Goal: Task Accomplishment & Management: Manage account settings

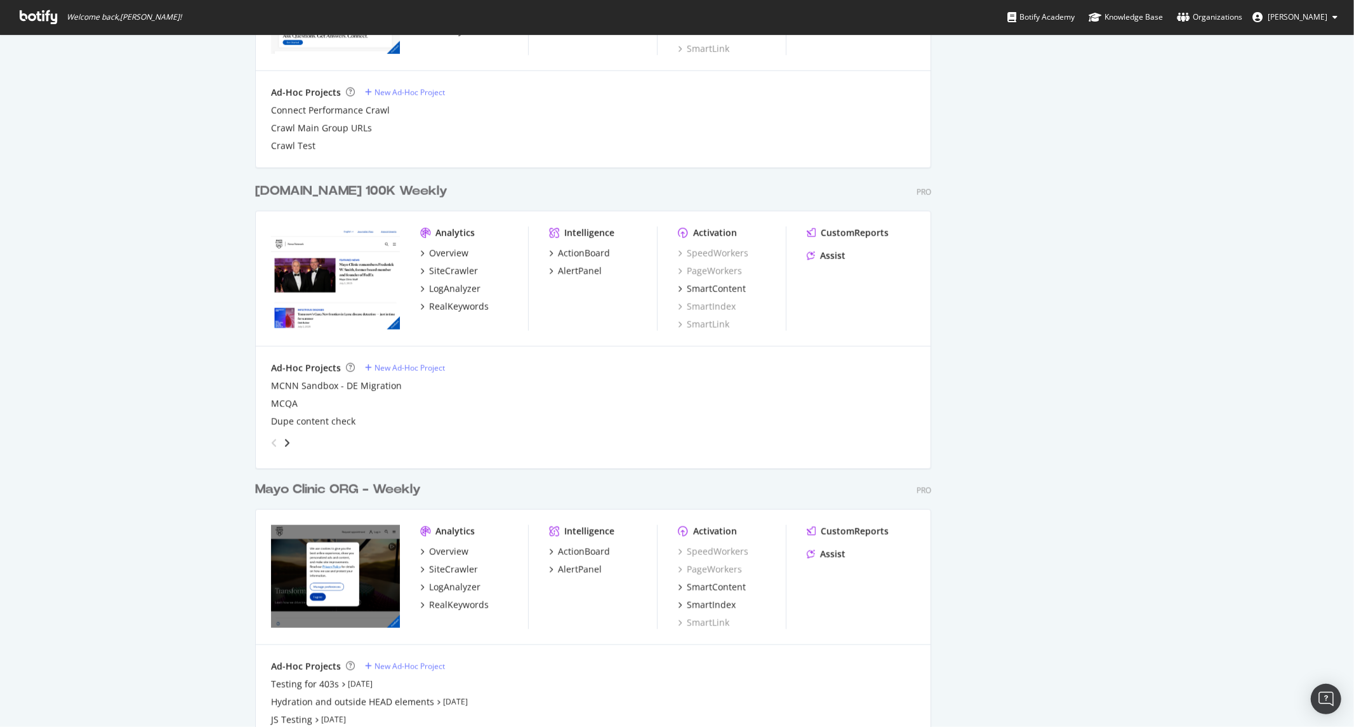
scroll to position [1187, 0]
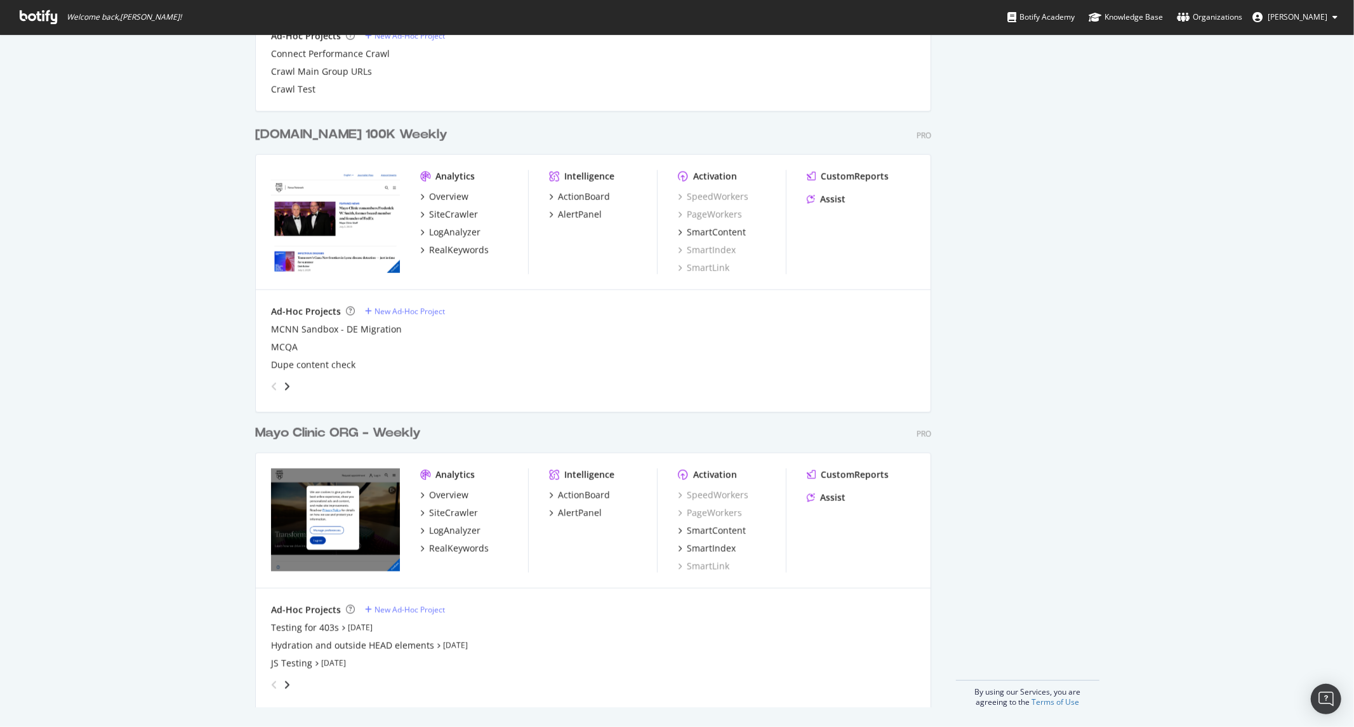
click at [383, 602] on div "Ad-Hoc Projects New Ad-Hoc Project Testing for 403s Sep 5th 25 Hydration and ou…" at bounding box center [593, 649] width 675 height 122
click at [388, 617] on div "Ad-Hoc Projects New Ad-Hoc Project Testing for 403s Sep 5th 25 Hydration and ou…" at bounding box center [593, 648] width 644 height 91
click at [390, 610] on div "New Ad-Hoc Project" at bounding box center [409, 609] width 70 height 11
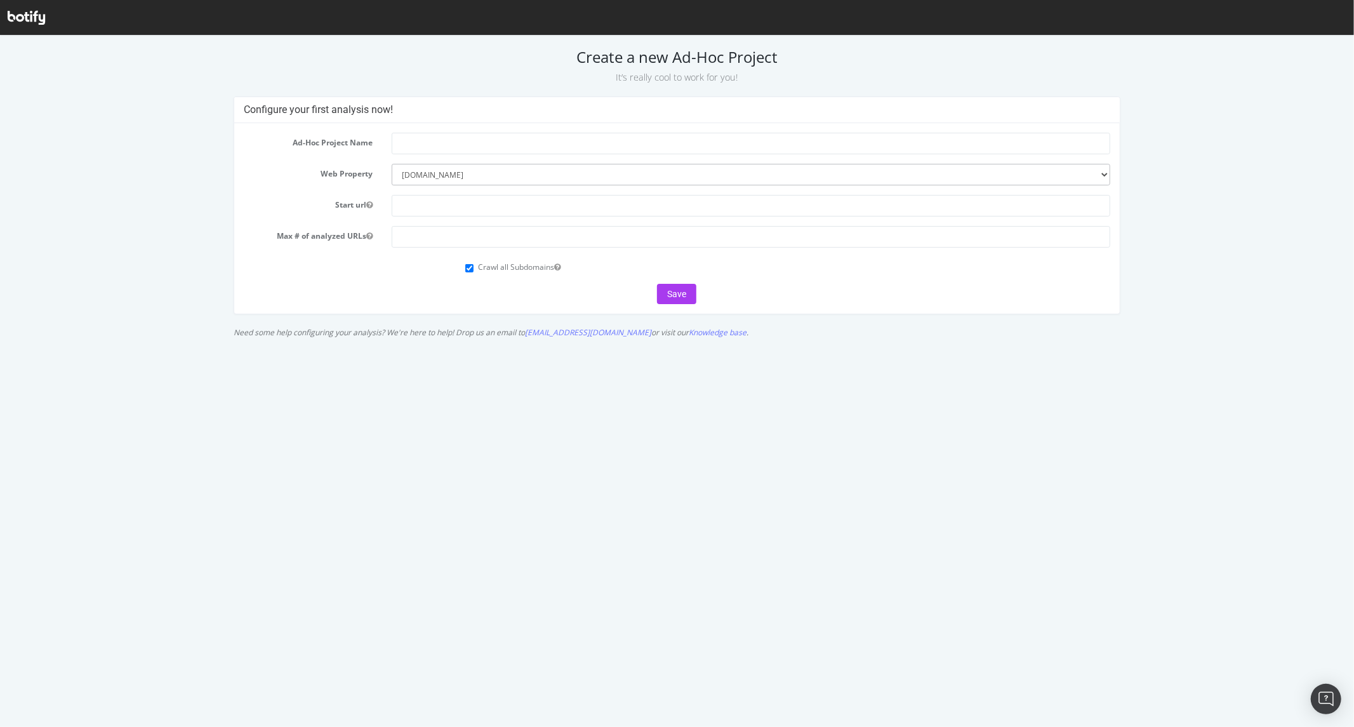
click at [485, 154] on form "Ad-Hoc Project Name Web Property --------- [DOMAIN_NAME] [DOMAIN_NAME] [DOMAIN_…" at bounding box center [677, 217] width 866 height 171
click at [485, 142] on input "text" at bounding box center [751, 143] width 718 height 22
type input "C"
type input "allow crawling of /content/mayoclinic"
click at [486, 213] on input "text" at bounding box center [751, 205] width 718 height 22
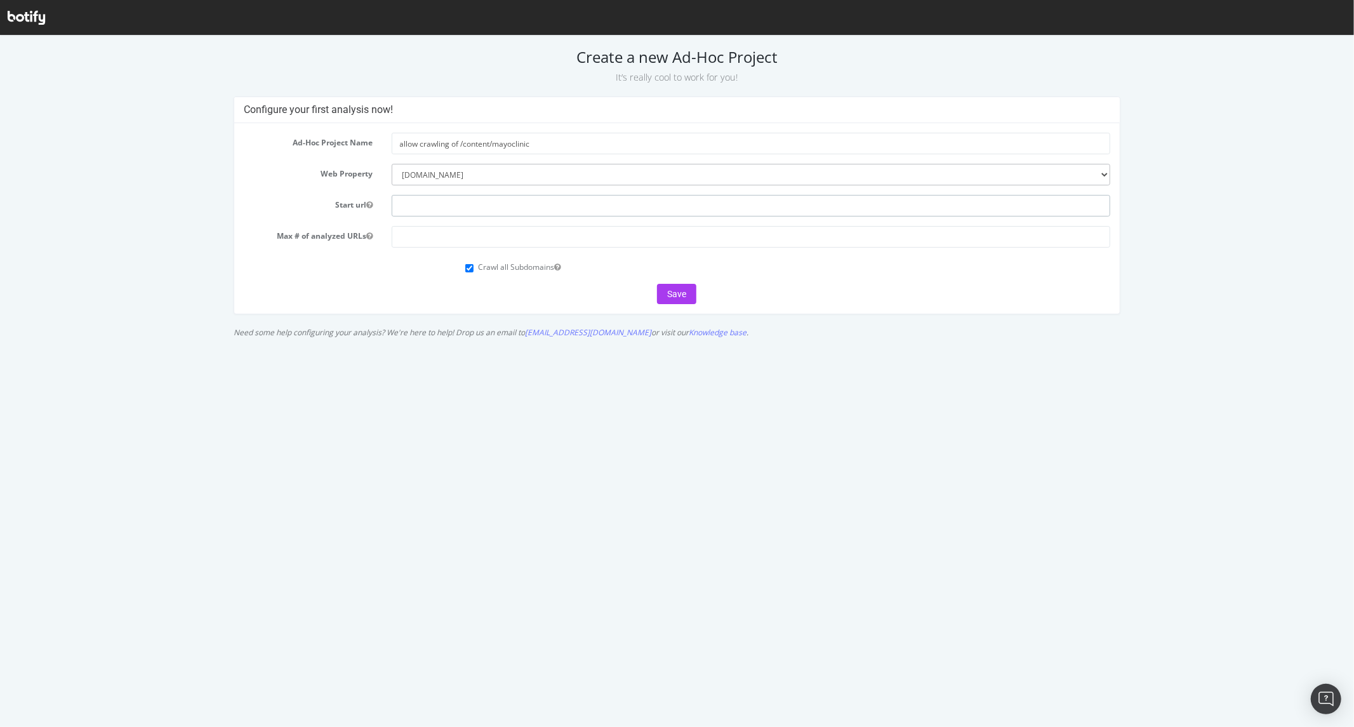
type input "[URL][DOMAIN_NAME]"
drag, startPoint x: 454, startPoint y: 242, endPoint x: 464, endPoint y: 255, distance: 16.4
click at [454, 242] on input "number" at bounding box center [751, 236] width 718 height 22
click at [468, 264] on input "Crawl all Subdomains" at bounding box center [469, 267] width 8 height 8
checkbox input "false"
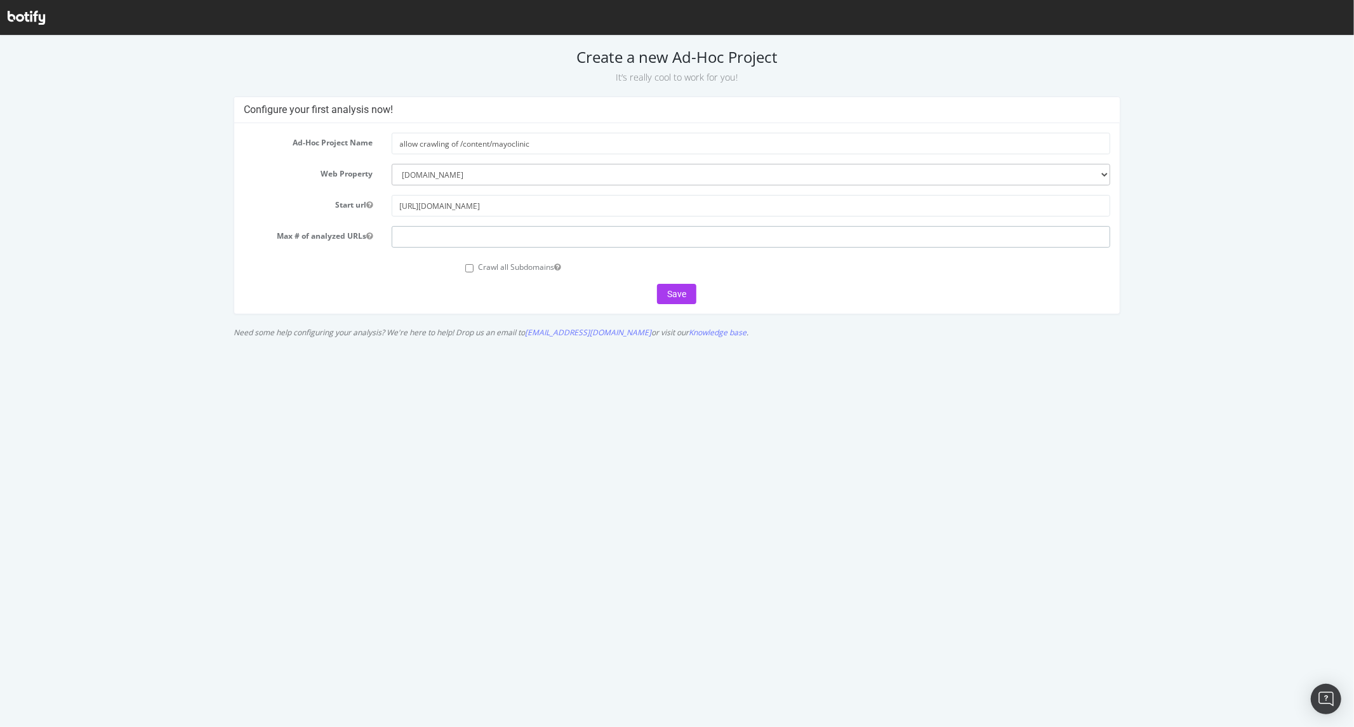
click at [472, 242] on input "number" at bounding box center [751, 236] width 718 height 22
type input "200000"
click at [670, 294] on button "Save" at bounding box center [676, 293] width 39 height 20
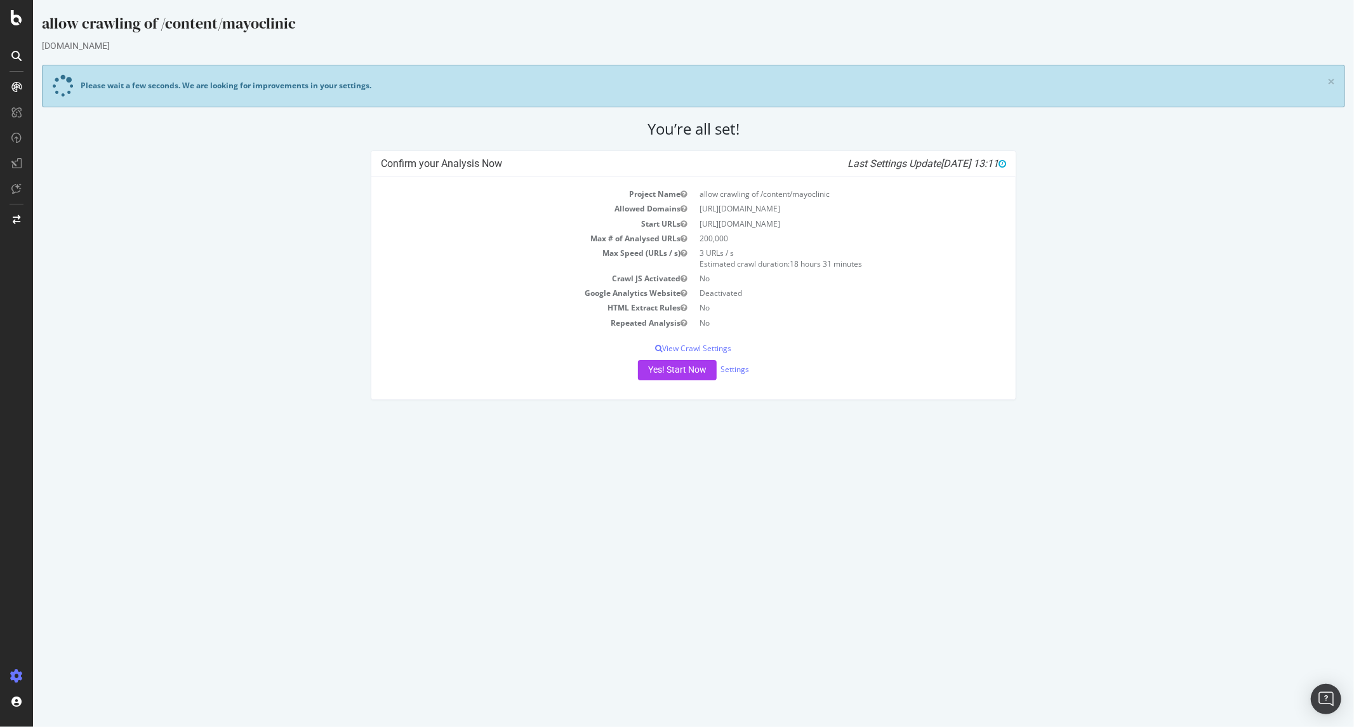
click at [736, 375] on div "Yes! Start Now Settings" at bounding box center [692, 370] width 625 height 20
click at [736, 370] on link "Settings" at bounding box center [734, 369] width 29 height 11
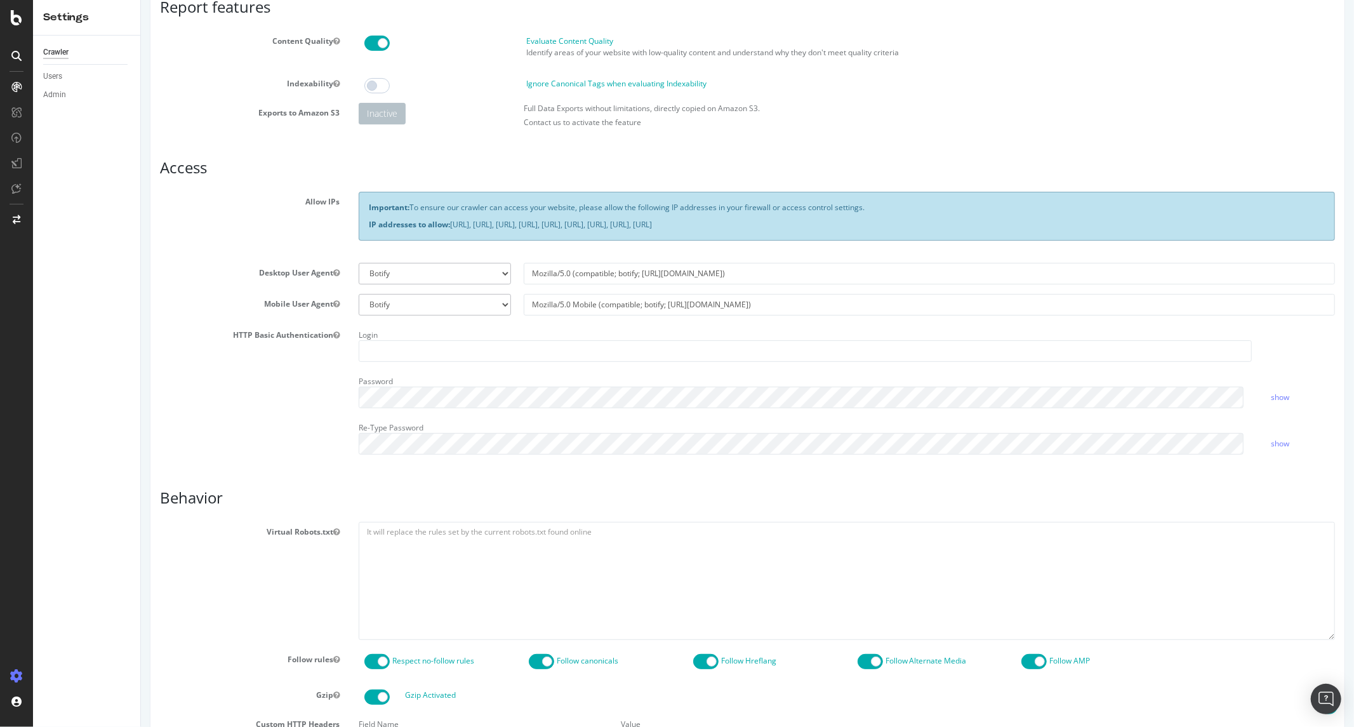
scroll to position [438, 0]
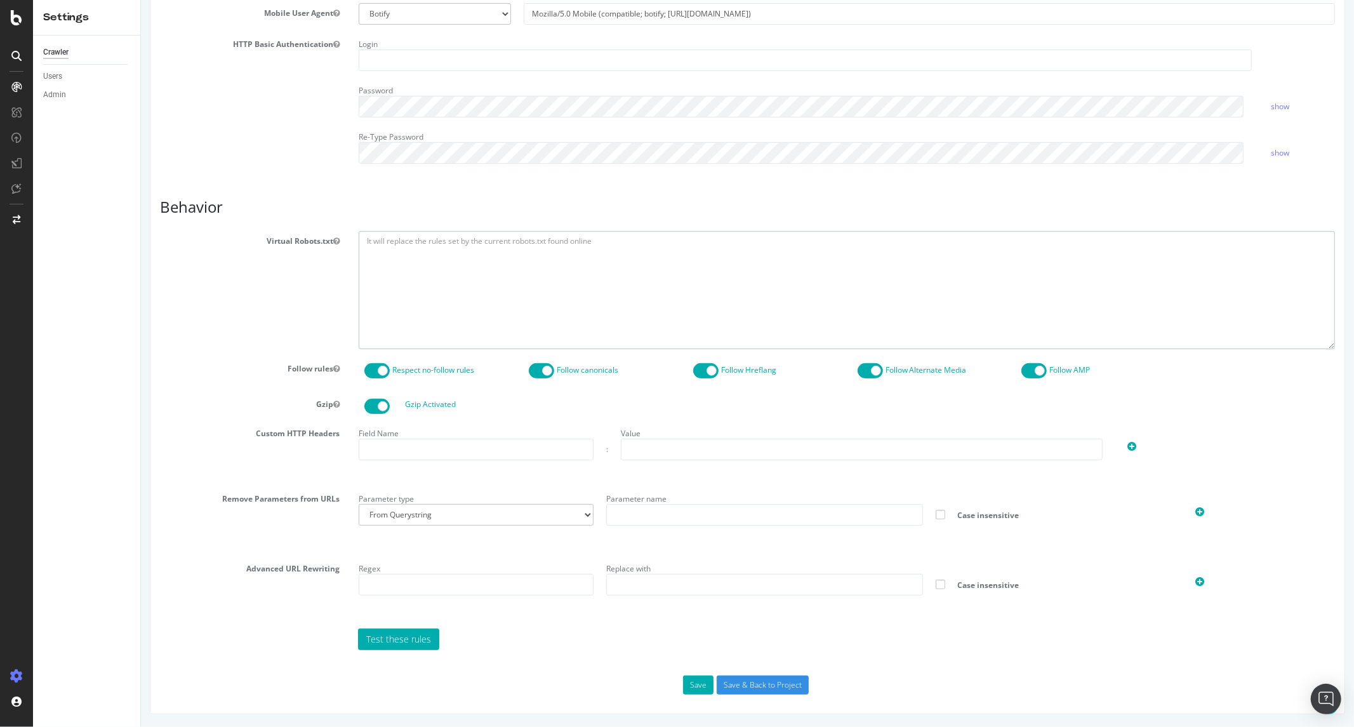
click at [388, 242] on textarea at bounding box center [846, 289] width 976 height 117
paste textarea "User-agent: * Allow: / Disallow: /edu/ Disallow: /content/experience-fragments/…"
drag, startPoint x: 489, startPoint y: 317, endPoint x: 312, endPoint y: 318, distance: 177.0
click at [312, 318] on div "Virtual Robots.txt User-agent: * Allow: / Disallow: /edu/ Disallow: /content/ex…" at bounding box center [747, 289] width 1194 height 117
click at [409, 340] on textarea "User-agent: * Allow: / Disallow: /edu/ Disallow: /content/experience-fragments/…" at bounding box center [846, 289] width 976 height 117
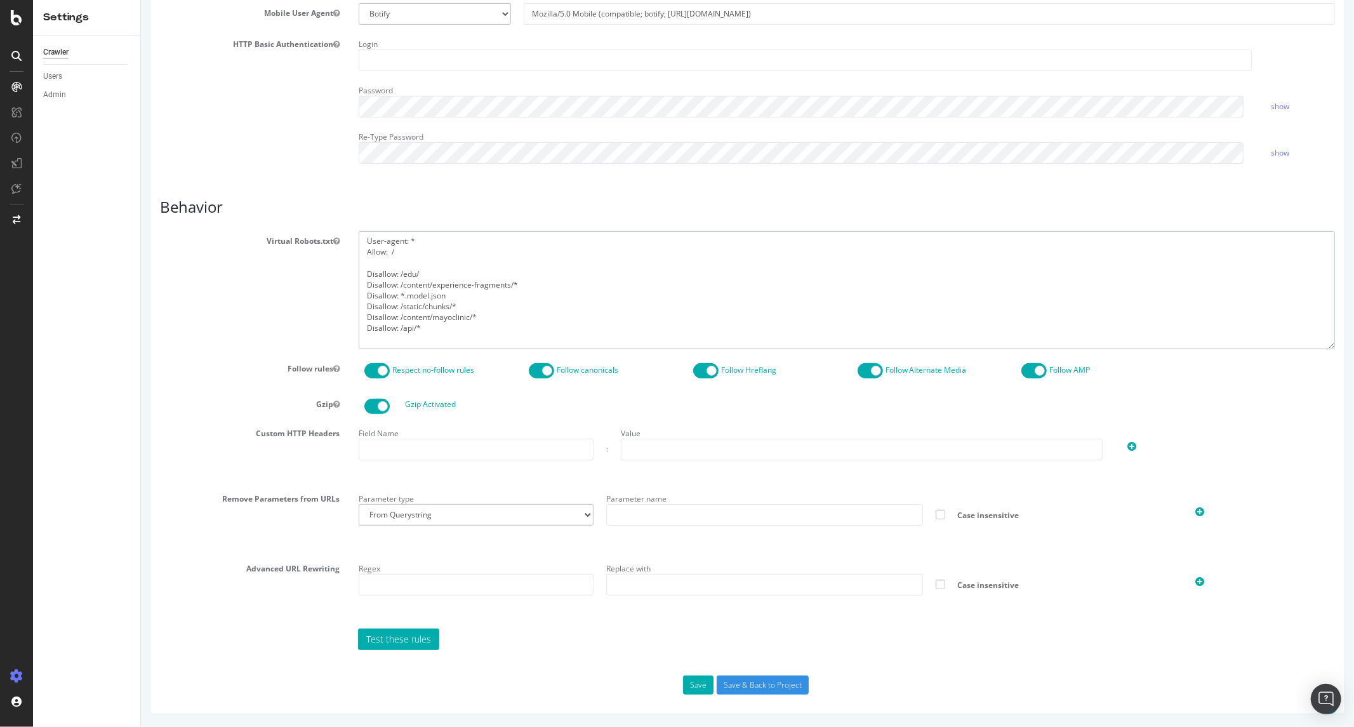
drag, startPoint x: 430, startPoint y: 338, endPoint x: 318, endPoint y: 313, distance: 114.4
click at [318, 313] on div "Virtual Robots.txt User-agent: * Allow: / Disallow: /edu/ Disallow: /content/ex…" at bounding box center [747, 289] width 1194 height 117
click at [463, 325] on textarea "User-agent: * Allow: / Disallow: /edu/ Disallow: /content/experience-fragments/…" at bounding box center [846, 289] width 976 height 117
drag, startPoint x: 447, startPoint y: 330, endPoint x: 353, endPoint y: 320, distance: 94.4
click at [353, 320] on div "User-agent: * Allow: / Disallow: /edu/ Disallow: /content/experience-fragments/…" at bounding box center [845, 289] width 995 height 117
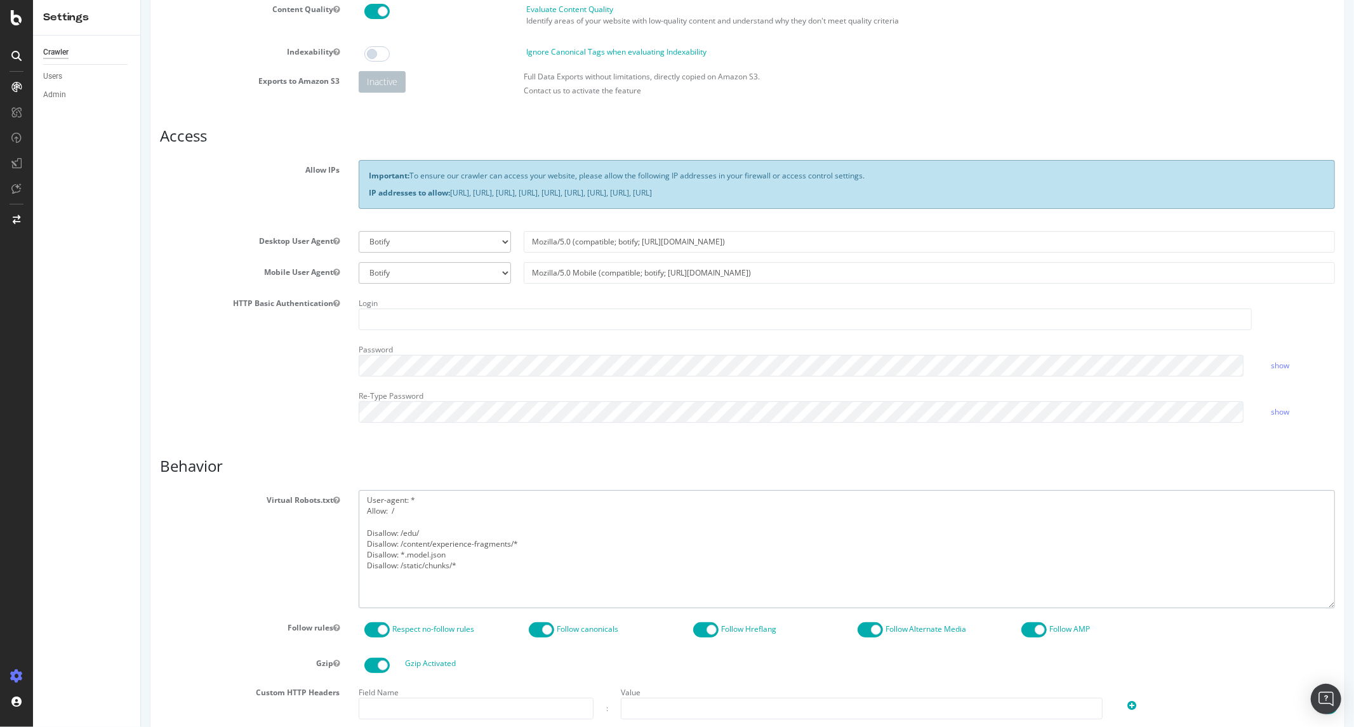
scroll to position [0, 0]
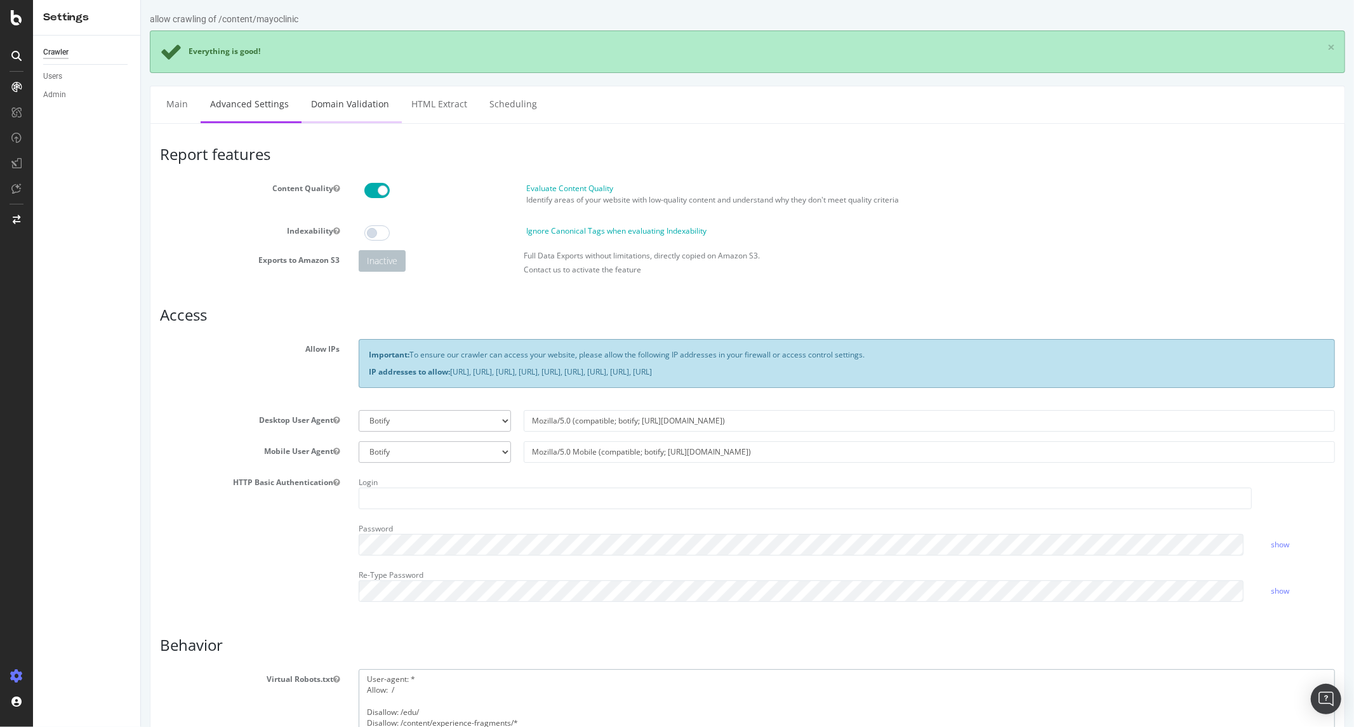
type textarea "User-agent: * Allow: / Disallow: /edu/ Disallow: /content/experience-fragments/…"
click at [314, 106] on link "Domain Validation" at bounding box center [349, 103] width 97 height 35
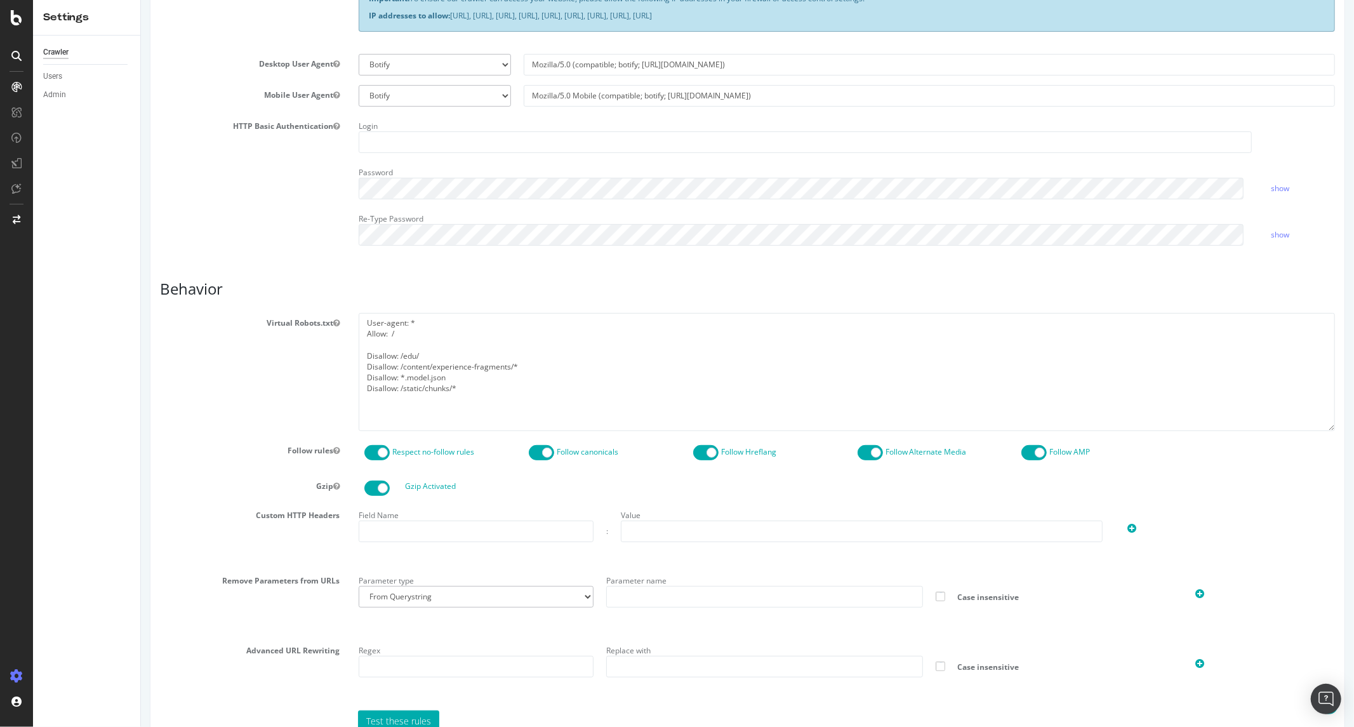
scroll to position [438, 0]
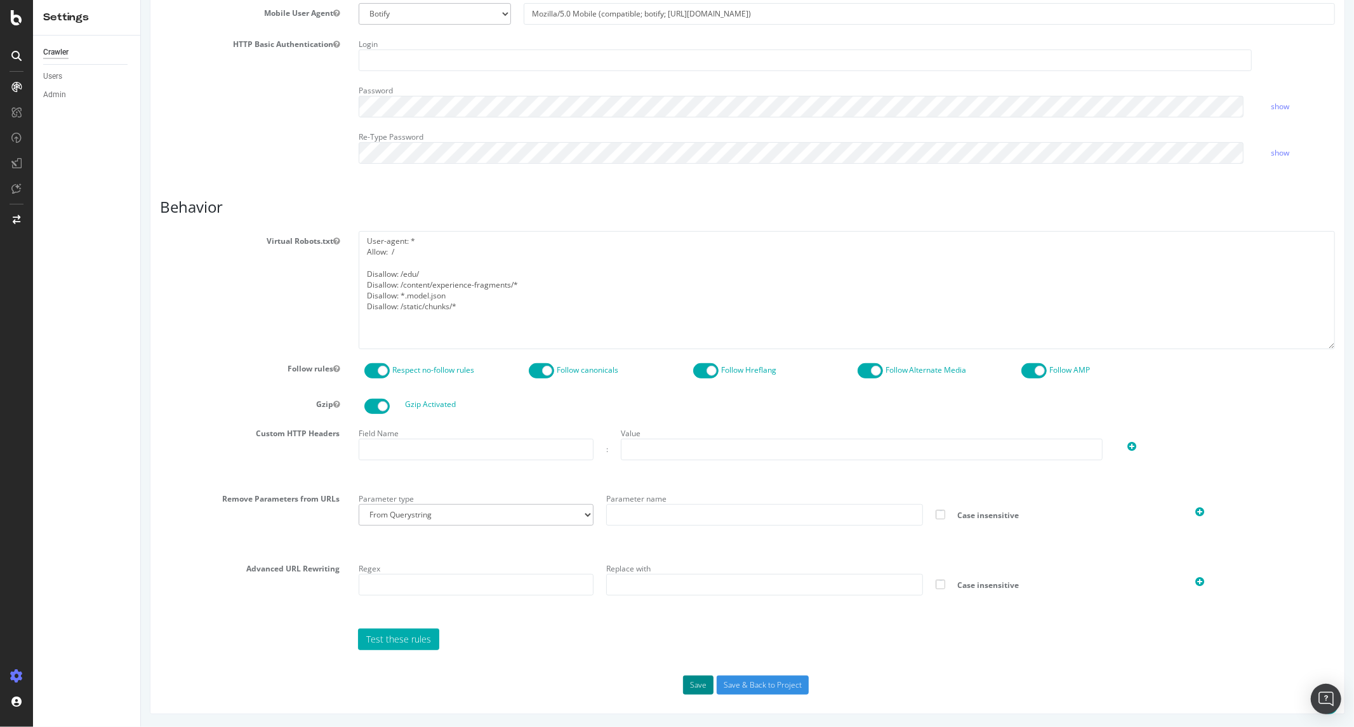
drag, startPoint x: 691, startPoint y: 684, endPoint x: 683, endPoint y: 682, distance: 7.8
click at [683, 682] on button "Save" at bounding box center [697, 684] width 30 height 19
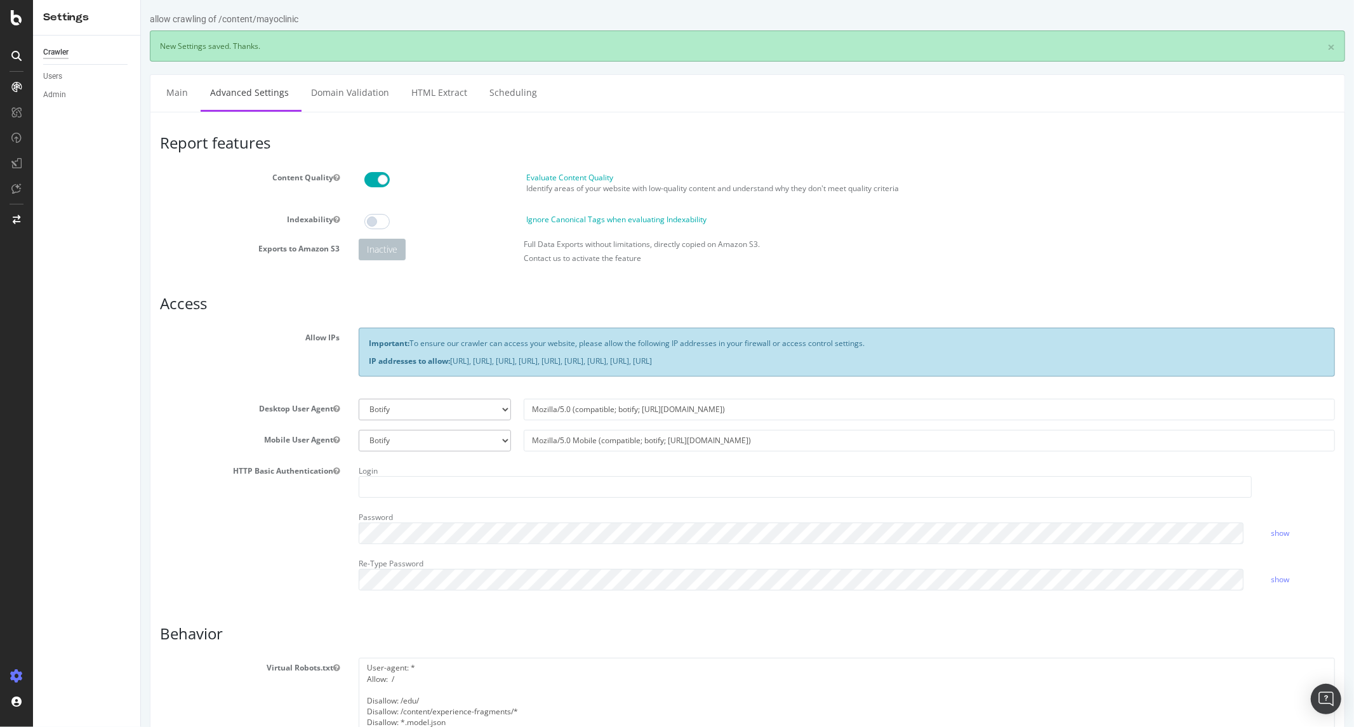
scroll to position [0, 0]
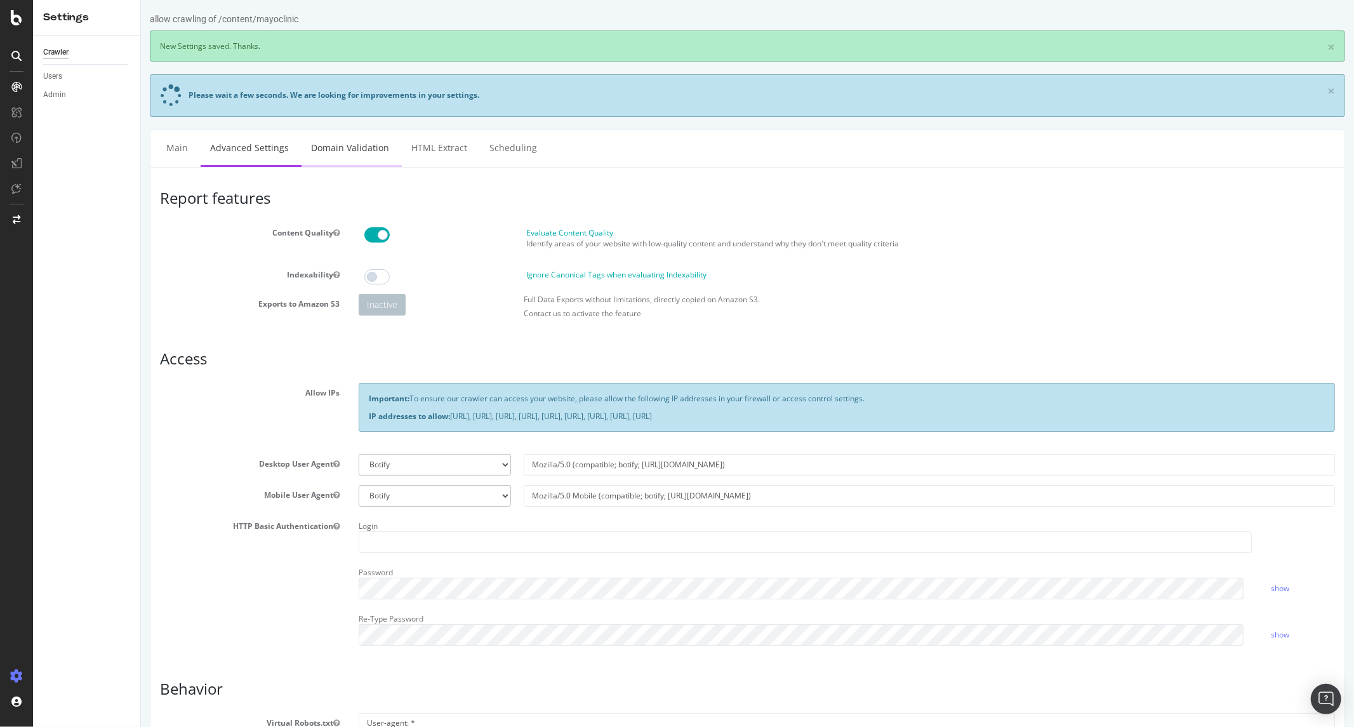
click at [357, 147] on link "Domain Validation" at bounding box center [349, 147] width 97 height 35
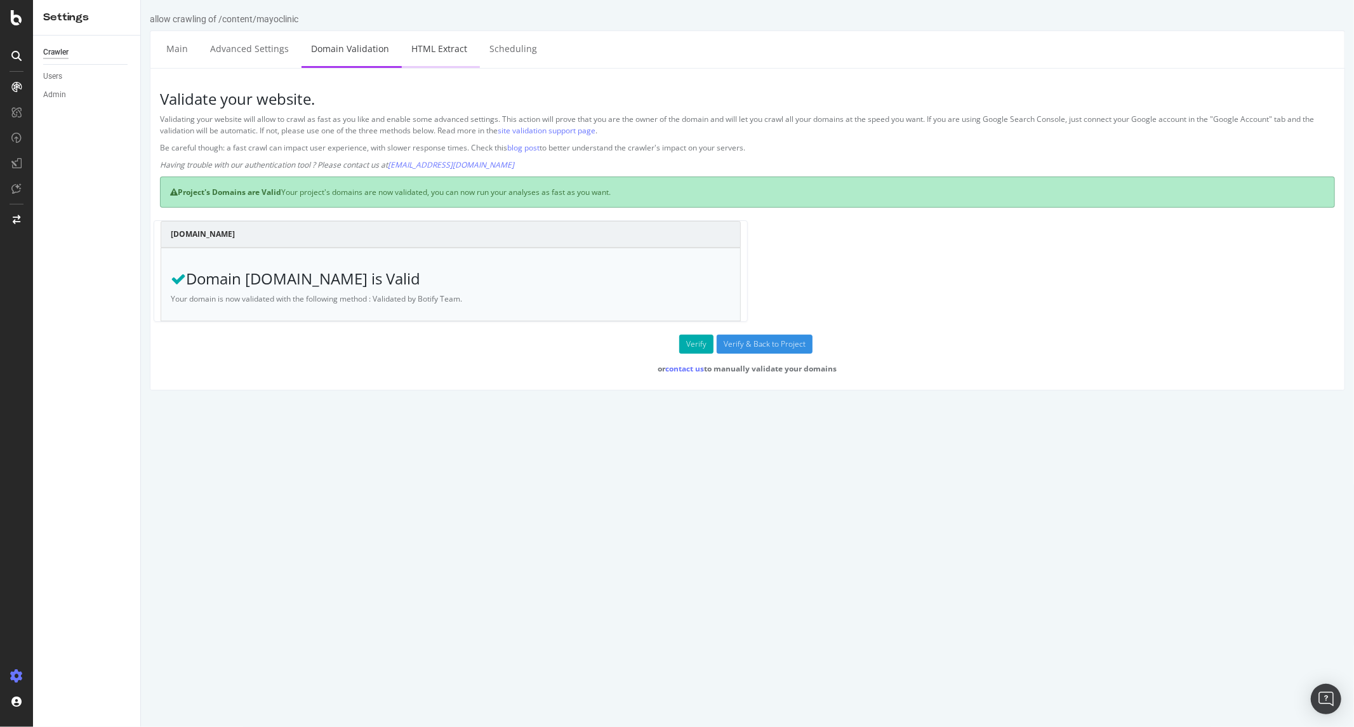
click at [440, 49] on link "HTML Extract" at bounding box center [438, 48] width 75 height 35
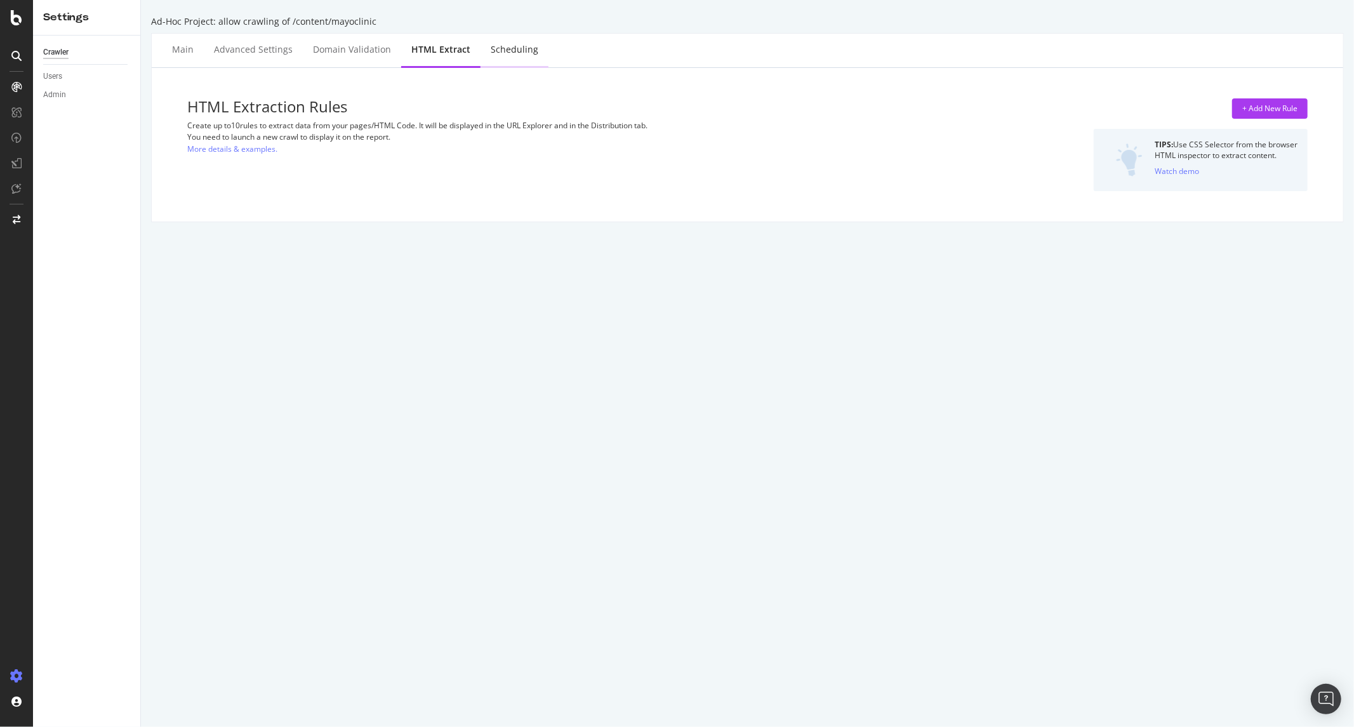
click at [515, 51] on div "Scheduling" at bounding box center [515, 49] width 48 height 13
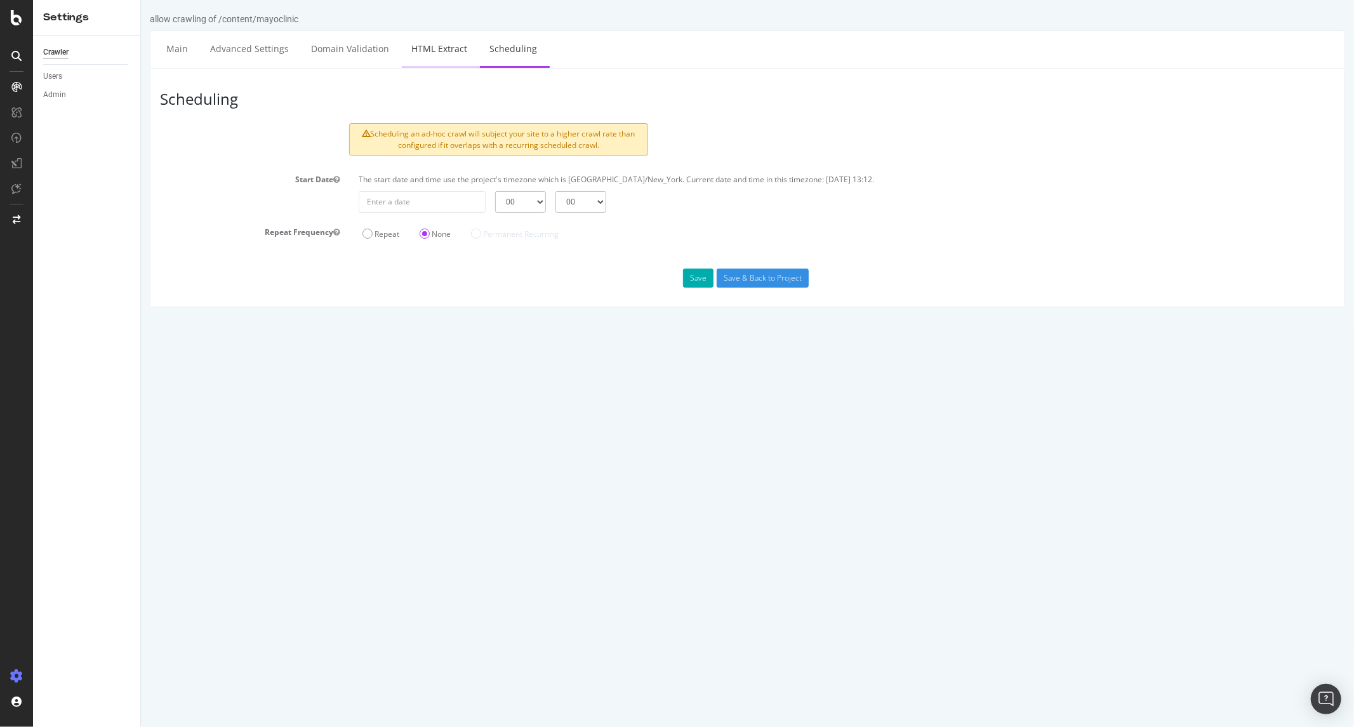
click at [463, 58] on link "HTML Extract" at bounding box center [438, 48] width 75 height 35
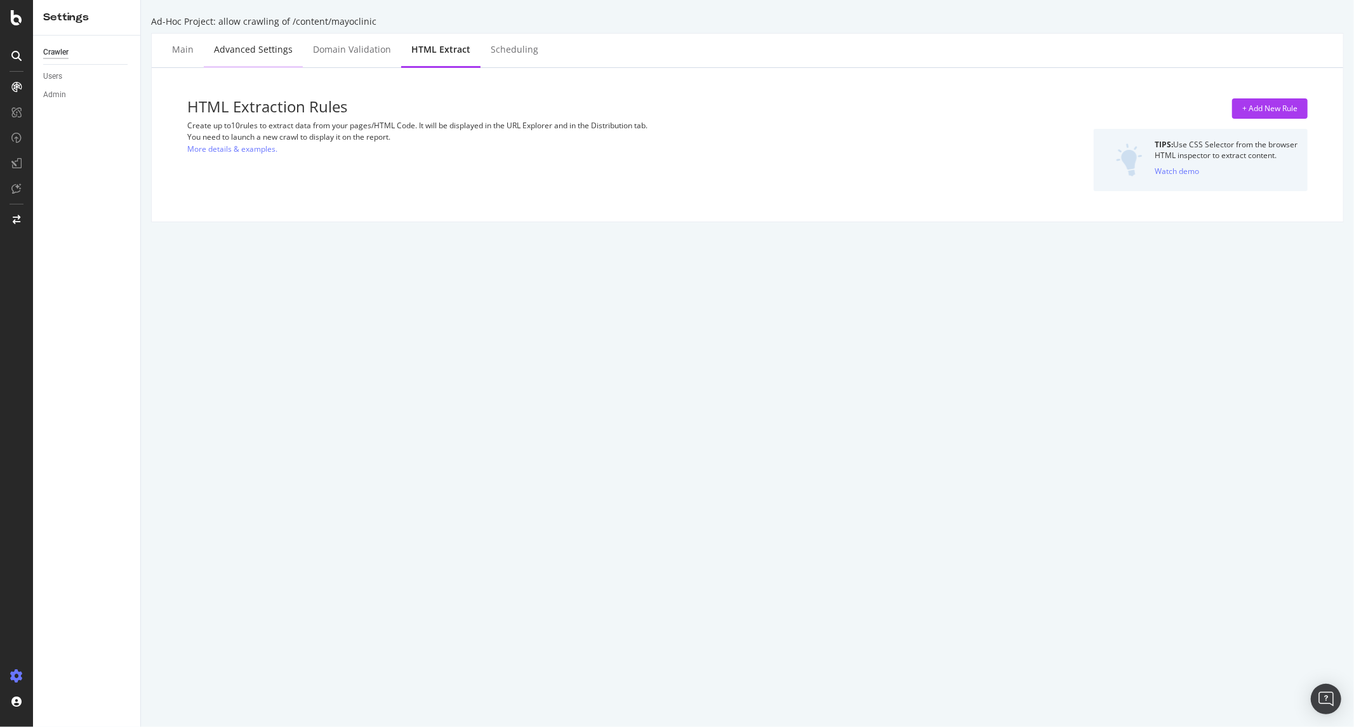
click at [218, 60] on div "Advanced Settings" at bounding box center [253, 50] width 99 height 35
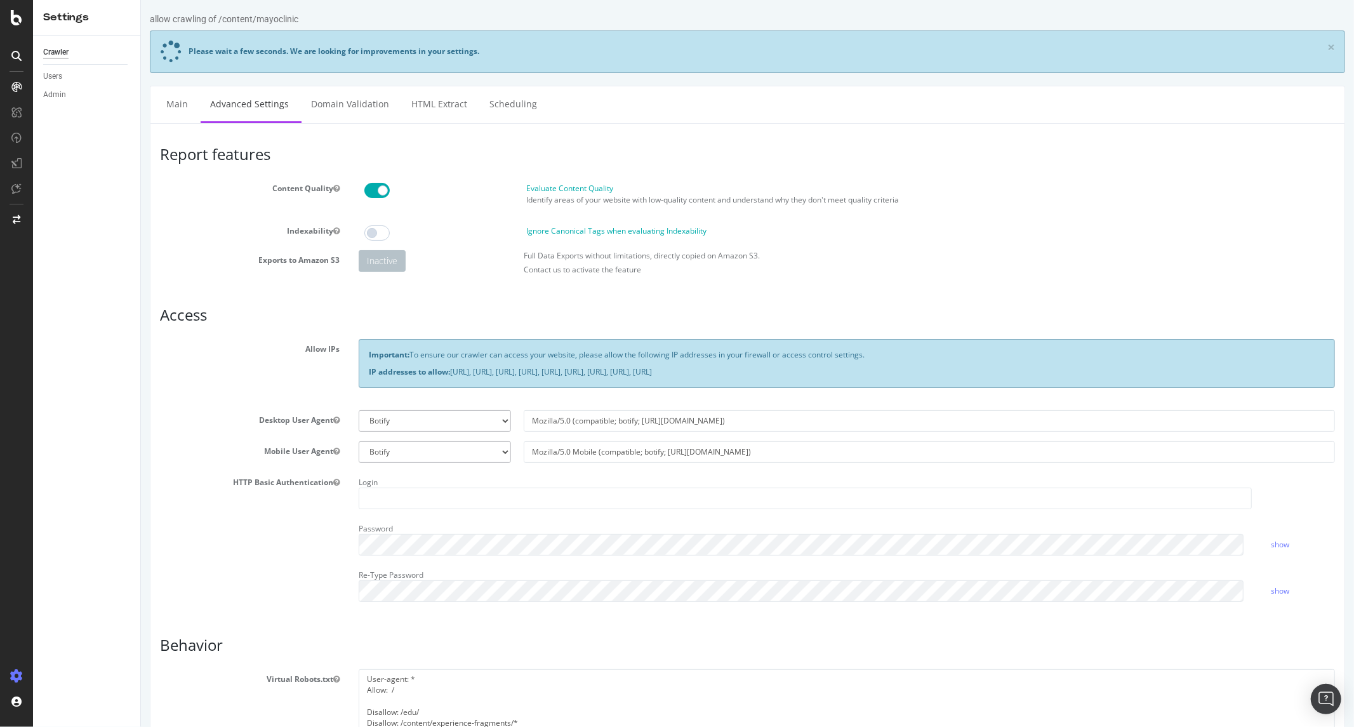
click at [153, 86] on ul "Main Advanced Settings Domain Validation HTML Extract Scheduling" at bounding box center [746, 104] width 1195 height 37
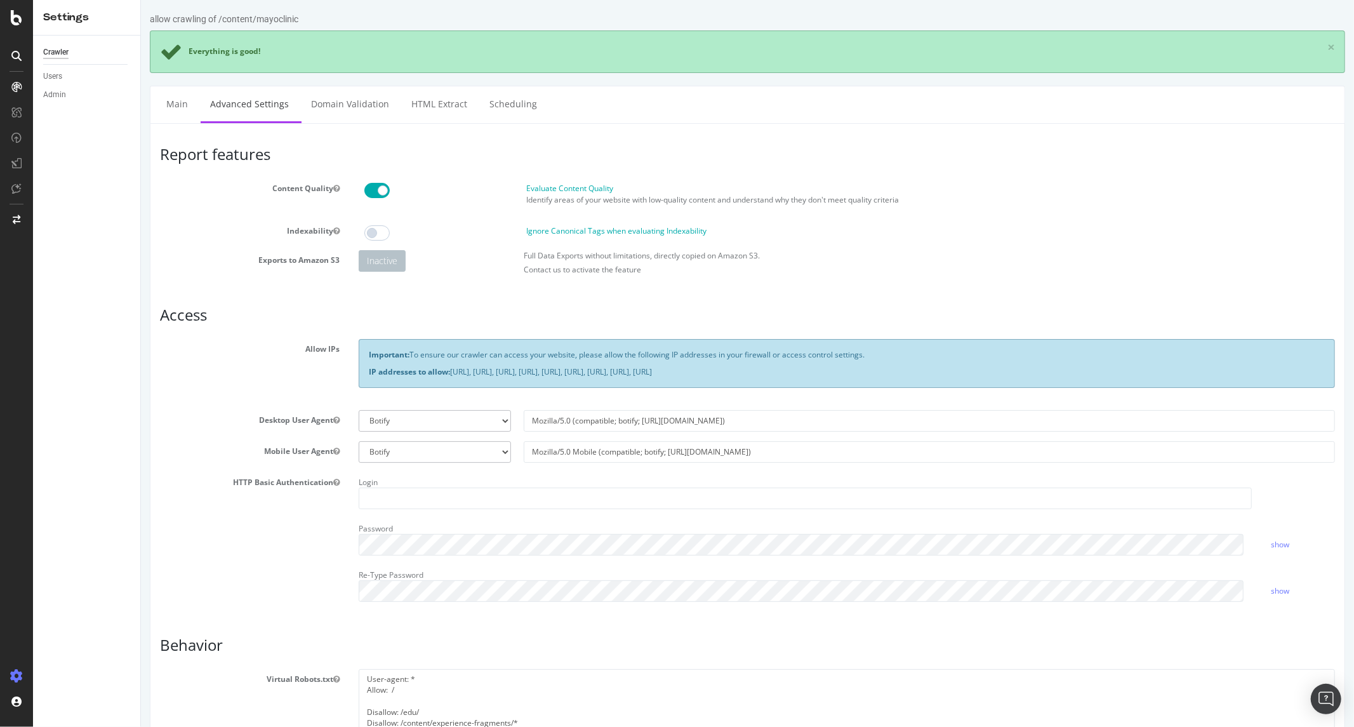
click at [374, 188] on span at bounding box center [376, 190] width 25 height 15
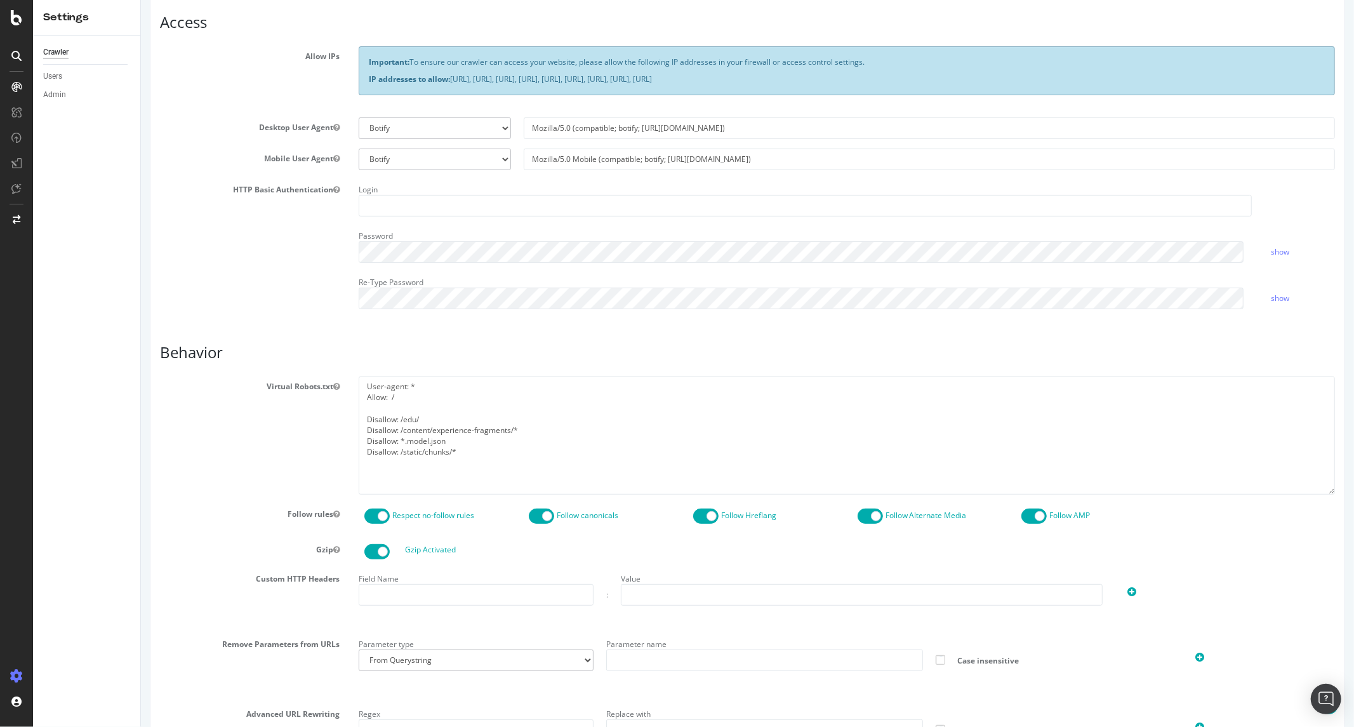
scroll to position [438, 0]
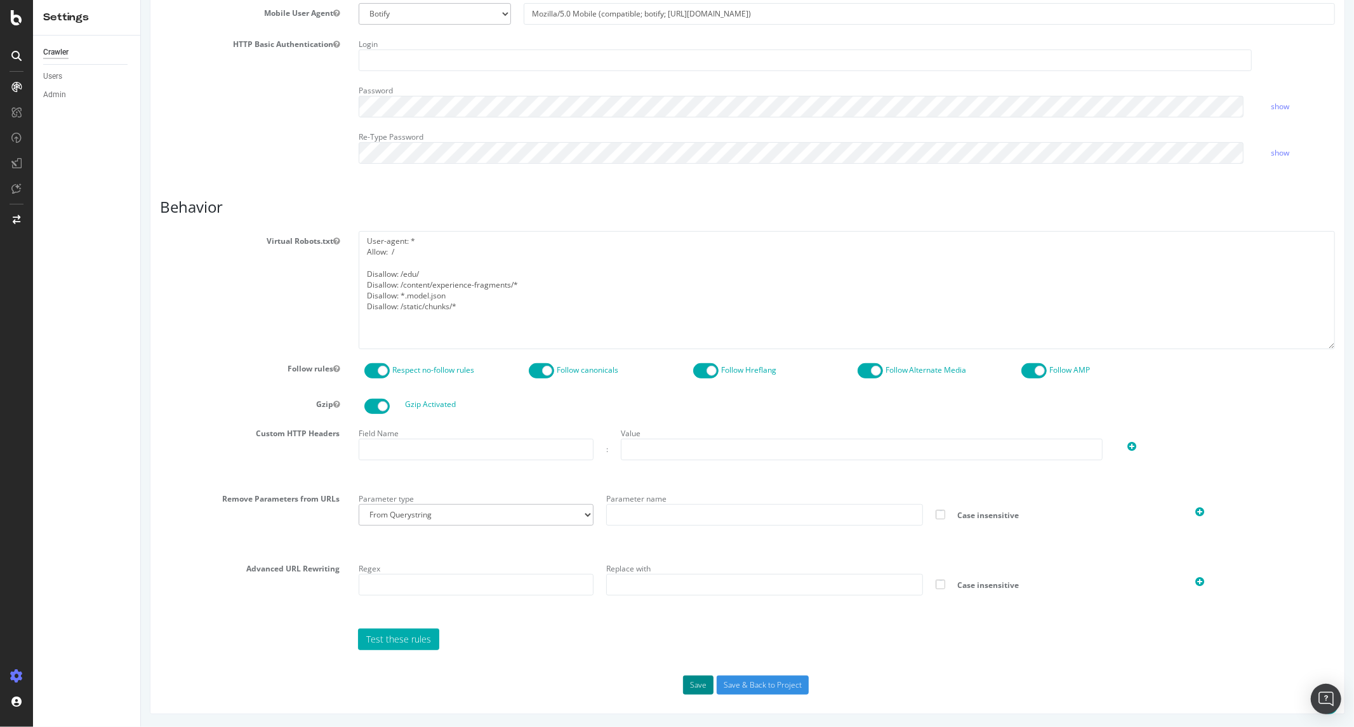
click at [685, 684] on button "Save" at bounding box center [697, 684] width 30 height 19
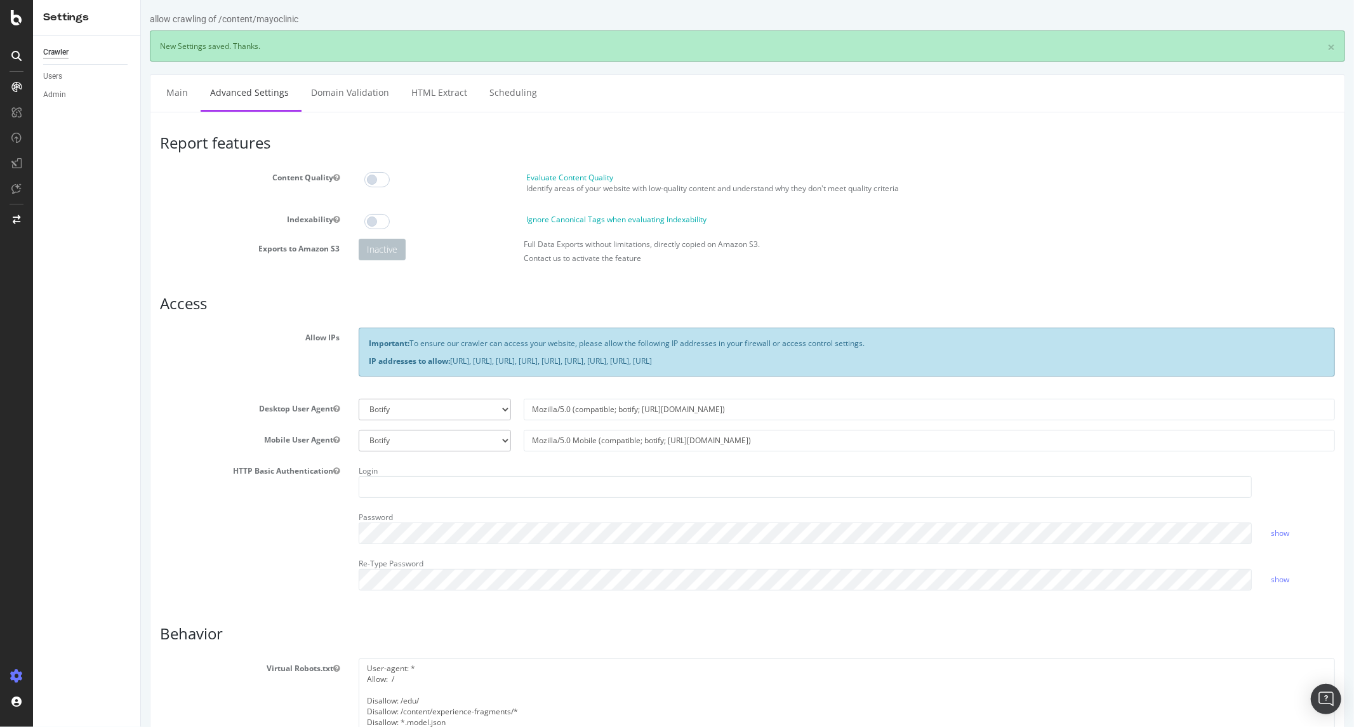
scroll to position [0, 0]
click at [174, 86] on link "Main" at bounding box center [176, 92] width 41 height 35
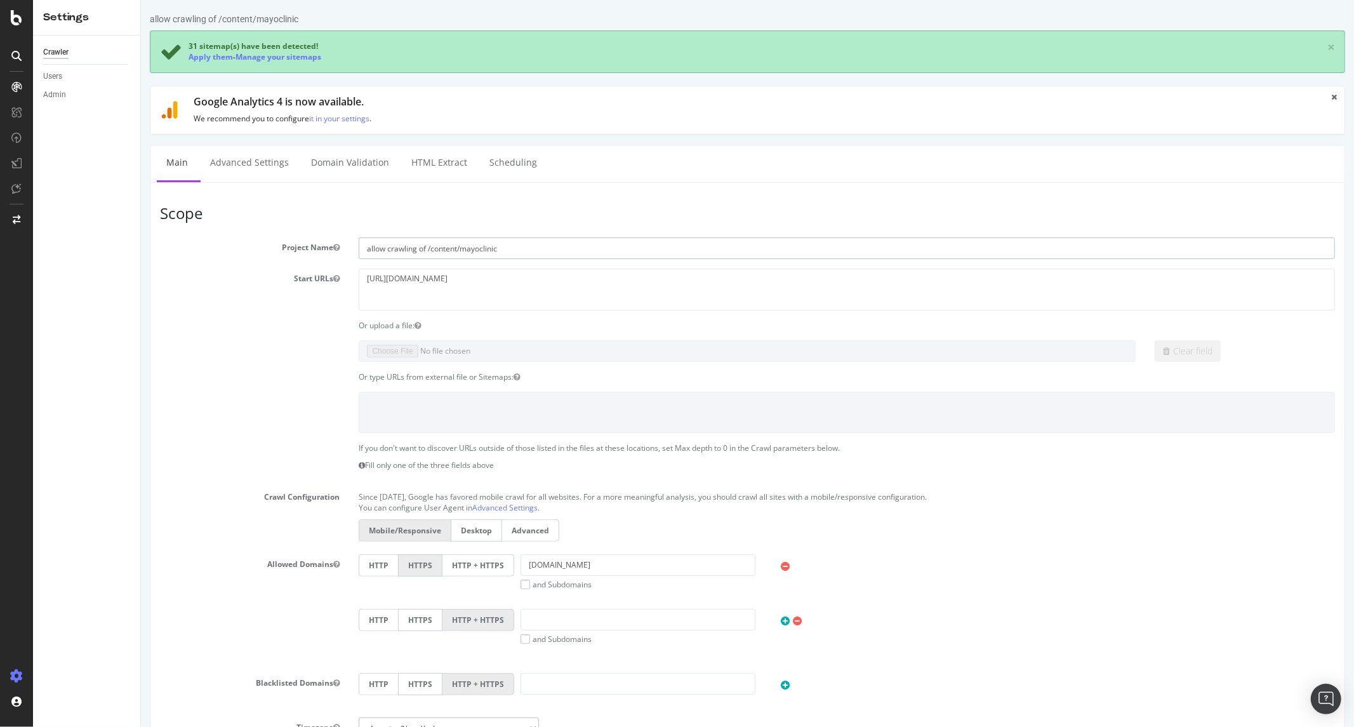
click at [419, 252] on input "allow crawling of /content/mayoclinic" at bounding box center [846, 248] width 976 height 22
click at [419, 251] on input "allow crawling of /content/mayoclinic" at bounding box center [846, 248] width 976 height 22
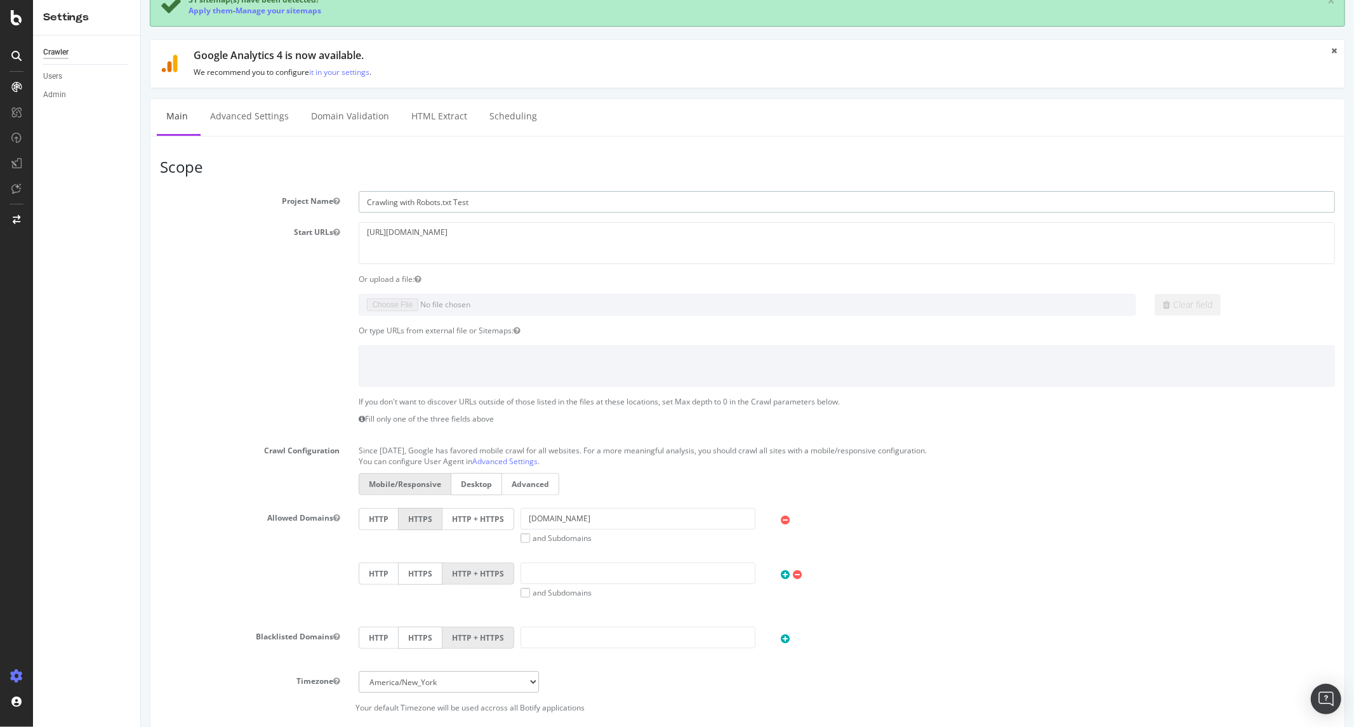
scroll to position [70, 0]
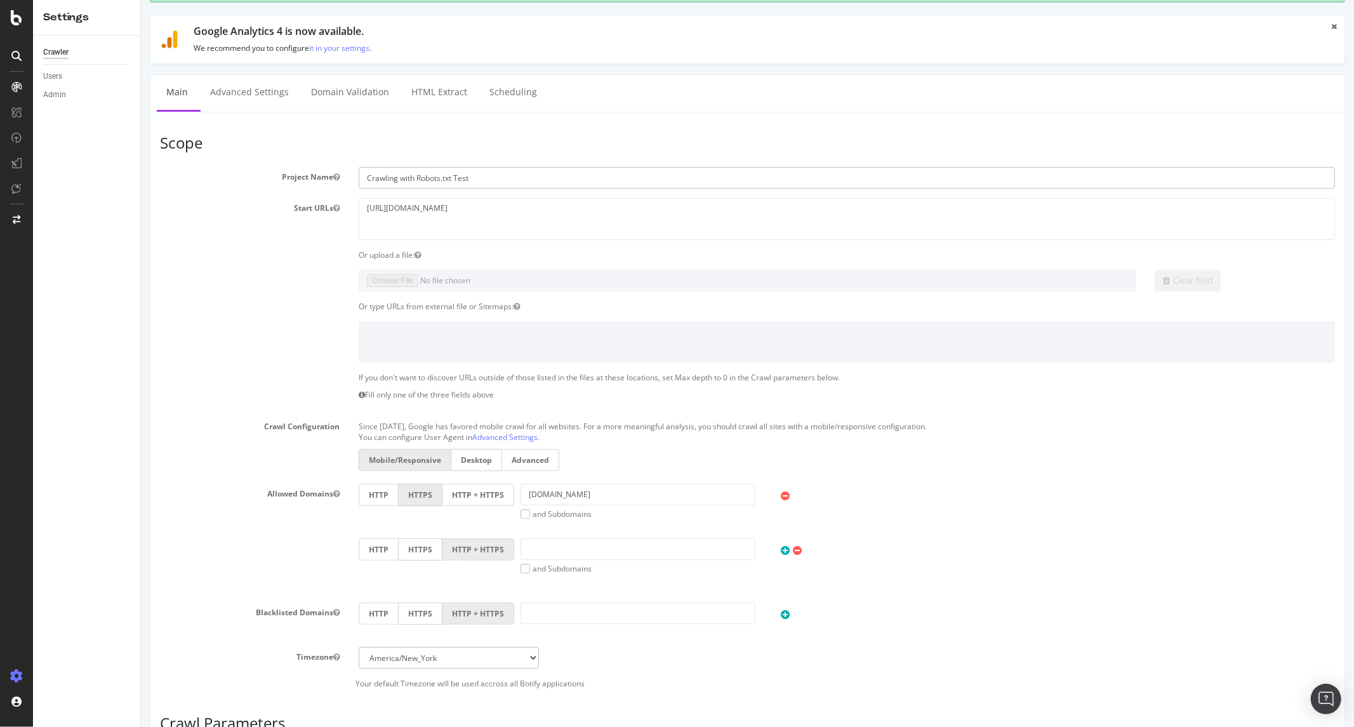
type input "Crawling with Robots.txt Test"
click at [324, 306] on div "Or type URLs from external file or Sitemaps:" at bounding box center [747, 306] width 1194 height 11
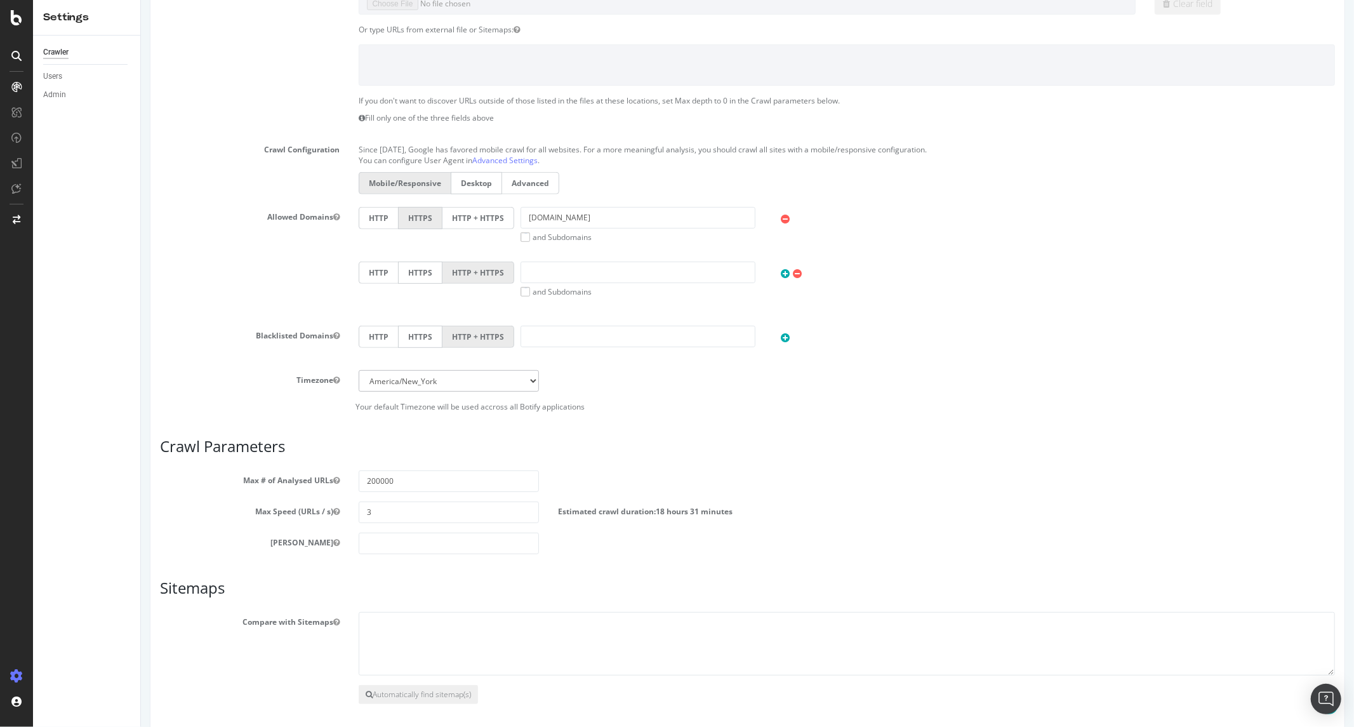
scroll to position [402, 0]
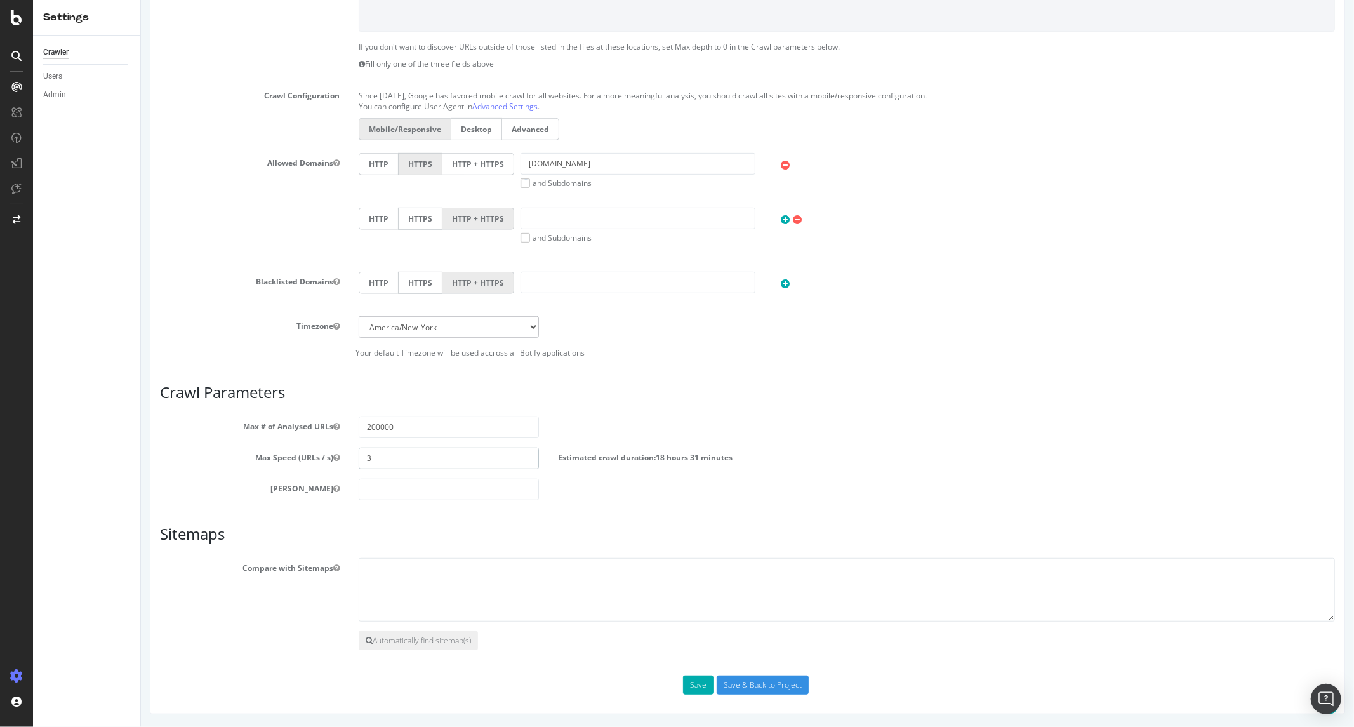
click at [392, 461] on input "3" at bounding box center [448, 458] width 180 height 22
drag, startPoint x: 377, startPoint y: 458, endPoint x: 334, endPoint y: 454, distance: 43.3
click at [334, 454] on div "Max Speed (URLs / s) 3 Estimated crawl duration: 18 hours 31 minutes" at bounding box center [747, 458] width 1194 height 22
click at [619, 426] on div "Max # of Analysed URLs 200000" at bounding box center [747, 427] width 1194 height 22
drag, startPoint x: 393, startPoint y: 454, endPoint x: 287, endPoint y: 454, distance: 106.0
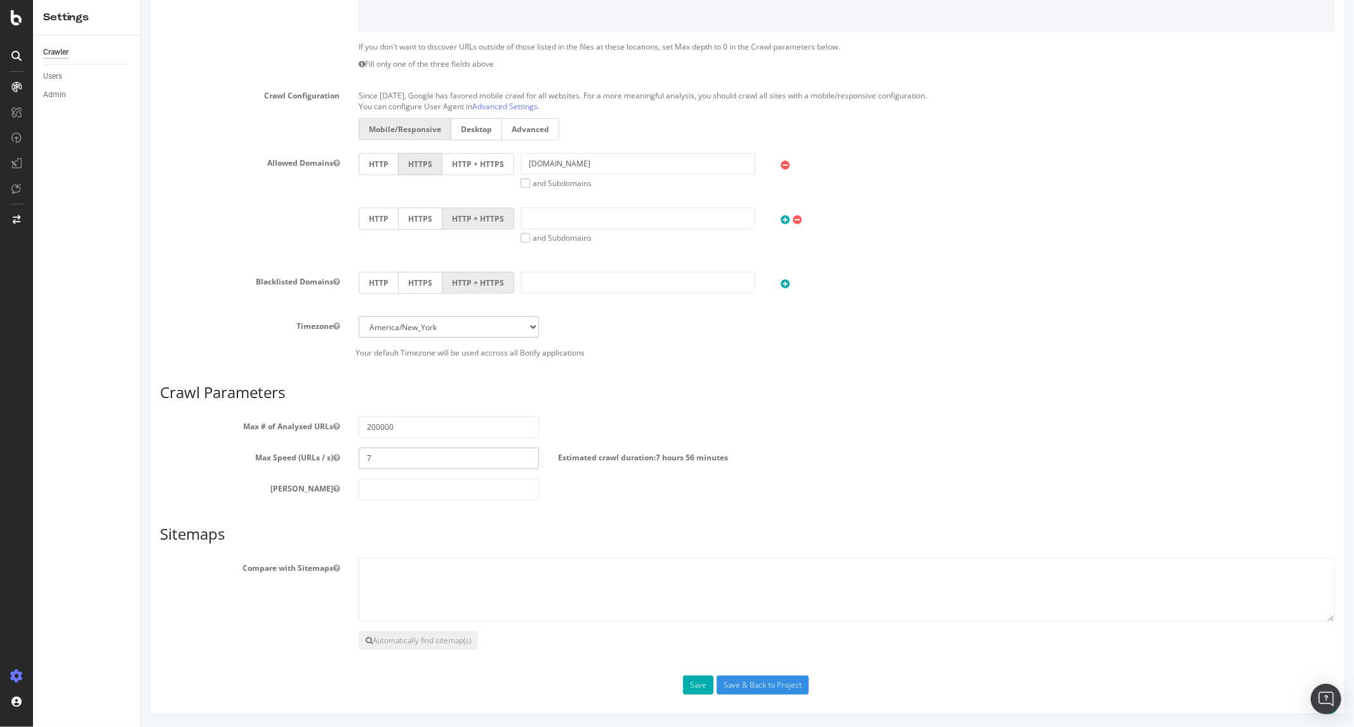
click at [287, 454] on div "Max Speed (URLs / s) 7 Estimated crawl duration: 7 hours 56 minutes" at bounding box center [747, 458] width 1194 height 22
type input "5"
click at [692, 417] on div "Max # of Analysed URLs 200000" at bounding box center [747, 427] width 1194 height 22
click at [385, 496] on input "number" at bounding box center [448, 489] width 180 height 22
click at [298, 544] on article "Sitemaps Compare with Sitemaps Automatically find sitemap(s)" at bounding box center [746, 587] width 1175 height 124
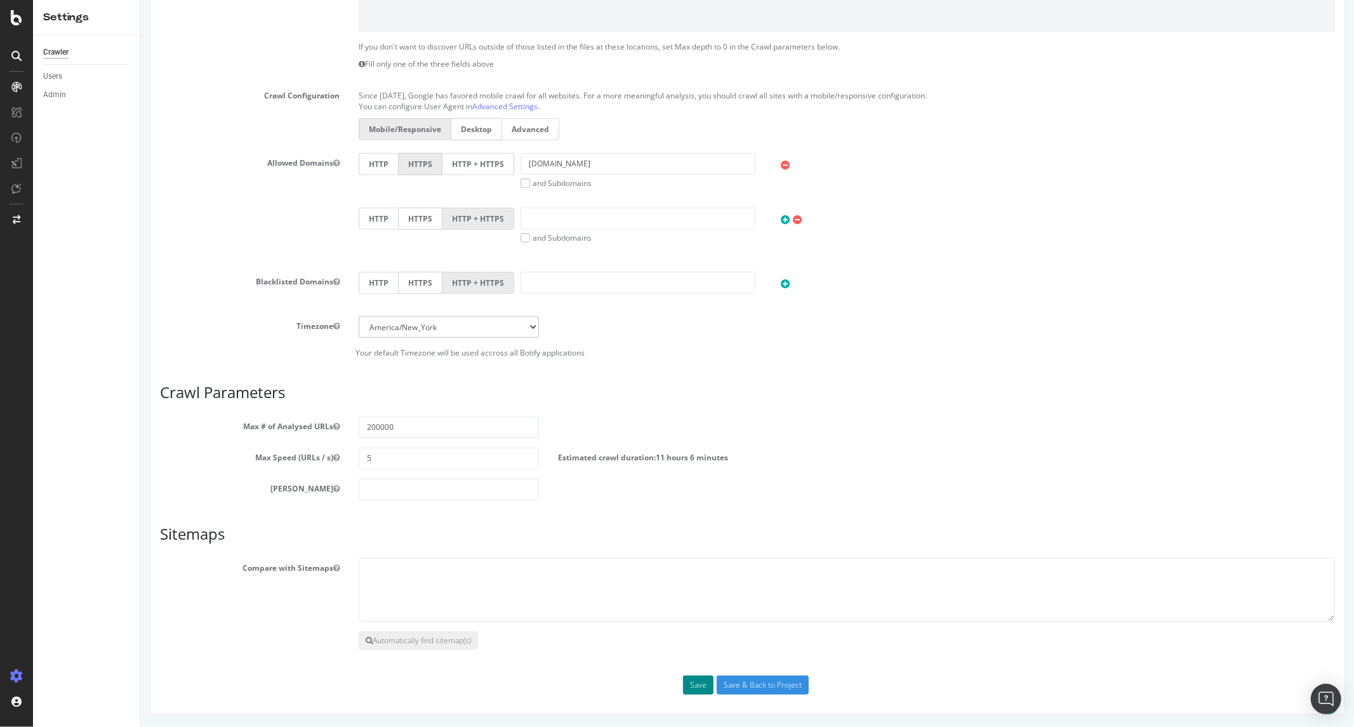
click at [694, 687] on button "Save" at bounding box center [697, 684] width 30 height 19
